Goal: Find specific page/section: Find specific page/section

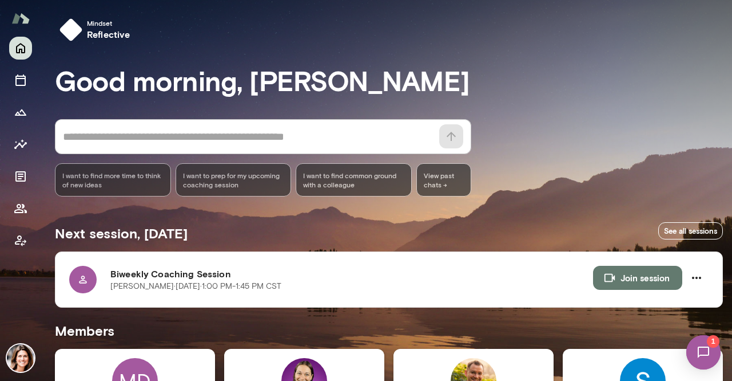
click at [116, 372] on div "MD" at bounding box center [135, 381] width 46 height 46
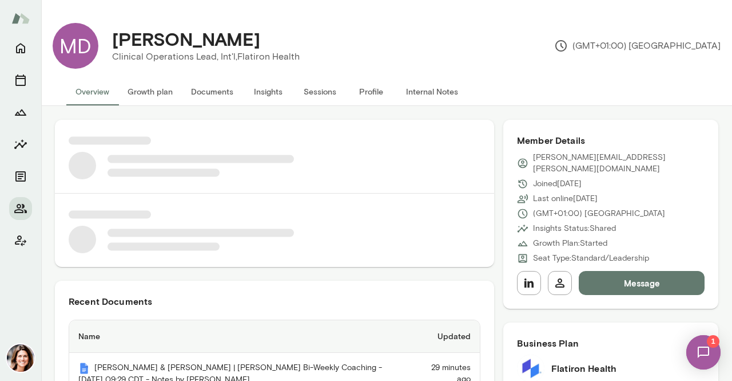
click at [310, 96] on button "Sessions" at bounding box center [319, 91] width 51 height 27
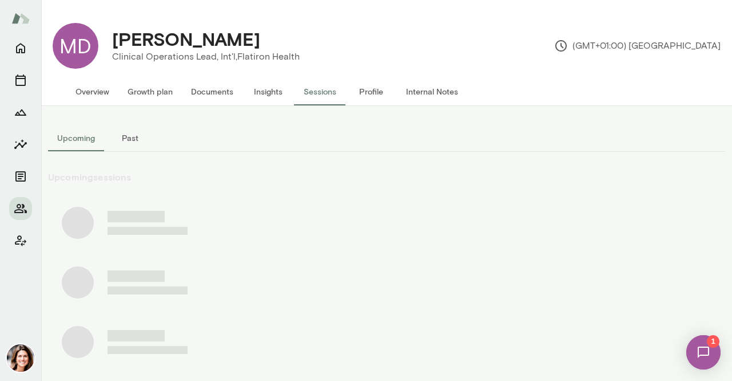
click at [128, 140] on button "Past" at bounding box center [129, 137] width 51 height 27
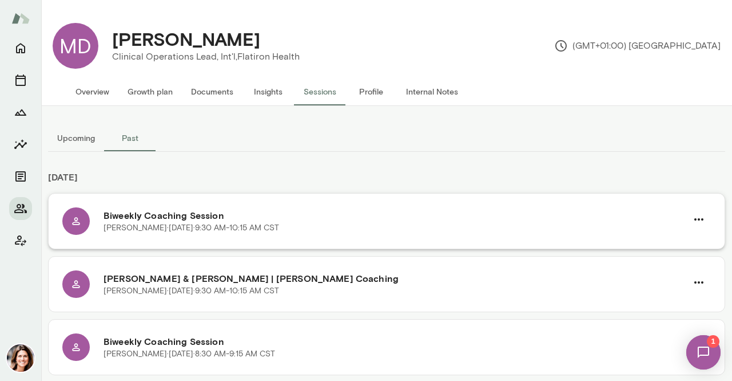
click at [208, 212] on h6 "Biweekly Coaching Session" at bounding box center [396, 215] width 584 height 14
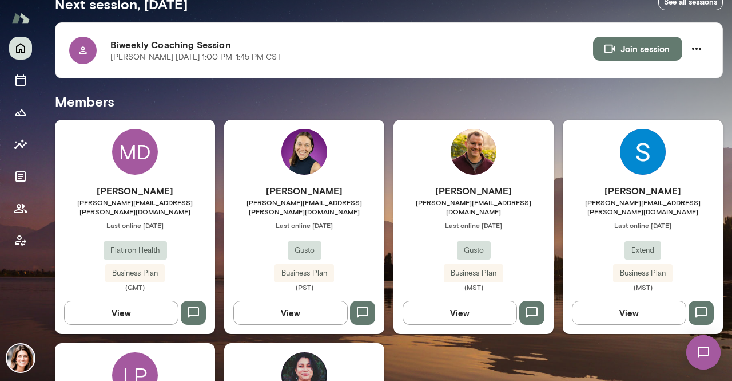
scroll to position [343, 0]
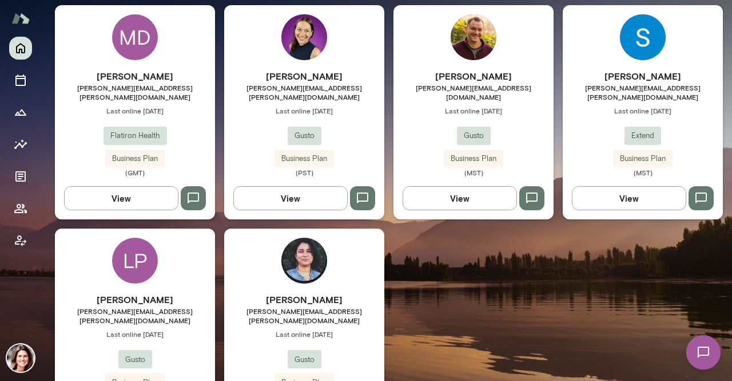
click at [184, 292] on h6 "[PERSON_NAME]" at bounding box center [135, 299] width 160 height 14
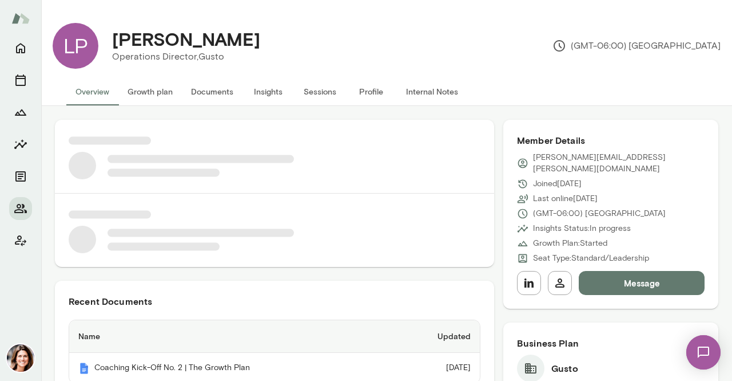
click at [327, 92] on button "Sessions" at bounding box center [319, 91] width 51 height 27
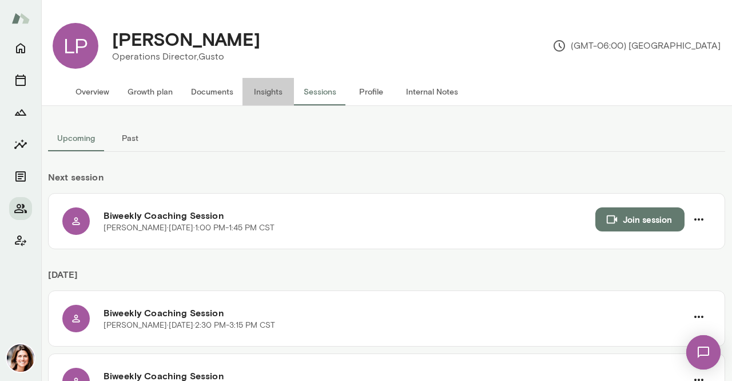
click at [274, 97] on button "Insights" at bounding box center [268, 91] width 51 height 27
